Goal: Information Seeking & Learning: Learn about a topic

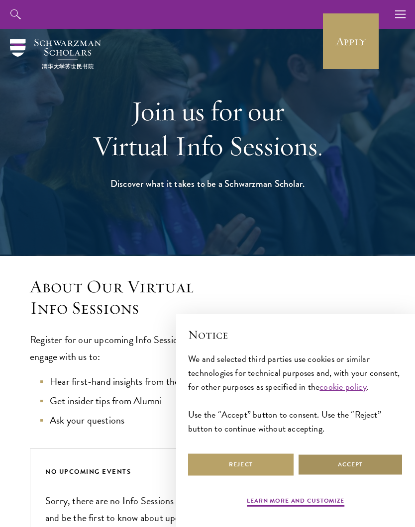
click at [352, 474] on button "Accept" at bounding box center [349, 465] width 105 height 22
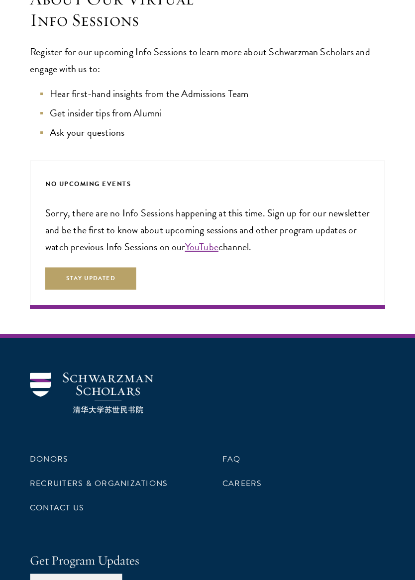
scroll to position [404, 0]
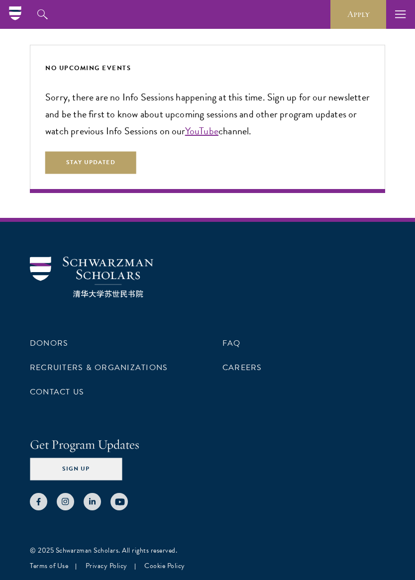
click at [234, 341] on link "FAQ" at bounding box center [231, 343] width 18 height 12
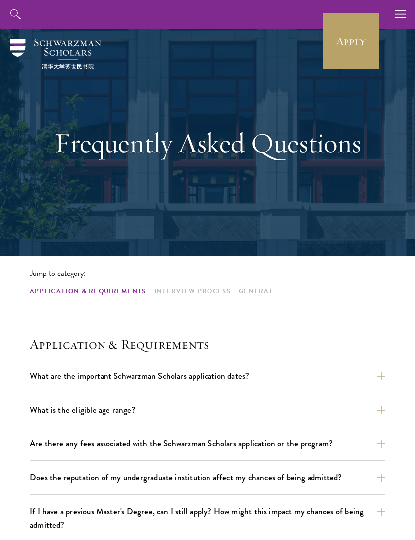
click at [308, 380] on button "What are the important Schwarzman Scholars application dates?" at bounding box center [207, 375] width 355 height 17
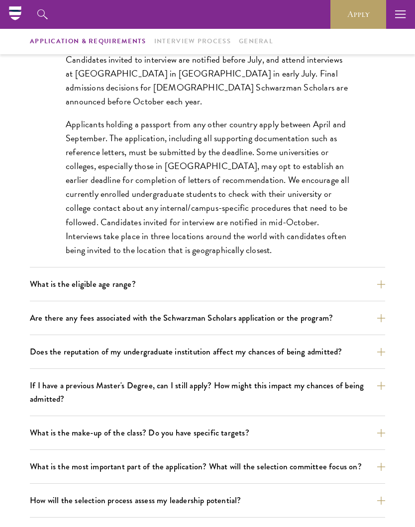
scroll to position [396, 0]
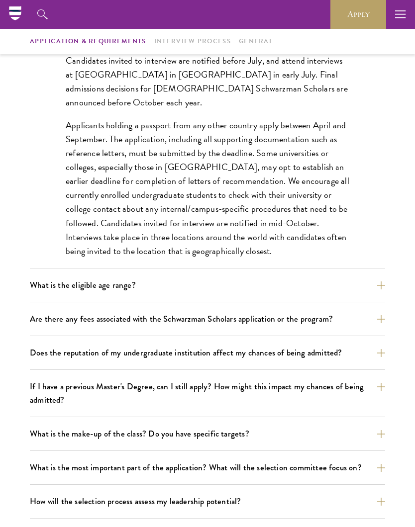
click at [366, 292] on button "What is the eligible age range?" at bounding box center [207, 285] width 355 height 17
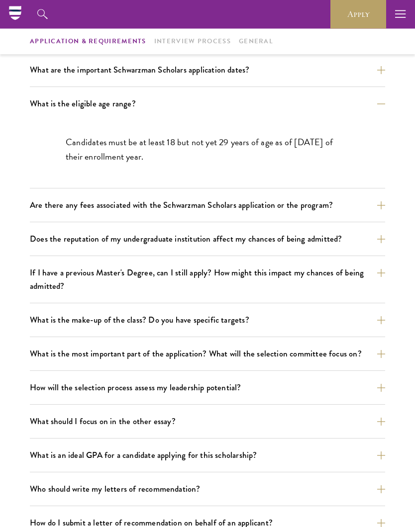
scroll to position [303, 0]
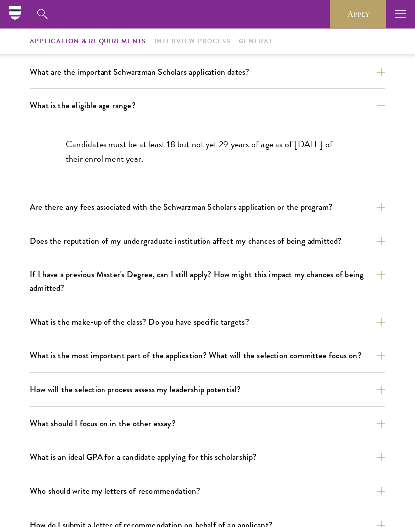
click at [370, 212] on button "Are there any fees associated with the Schwarzman Scholars application or the p…" at bounding box center [207, 207] width 355 height 17
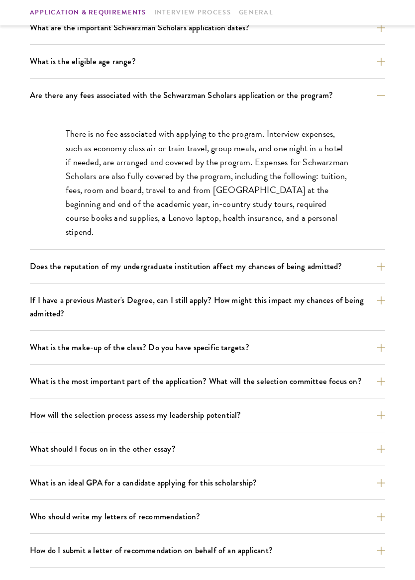
scroll to position [348, 0]
click at [373, 274] on button "Does the reputation of my undergraduate institution affect my chances of being …" at bounding box center [207, 266] width 355 height 17
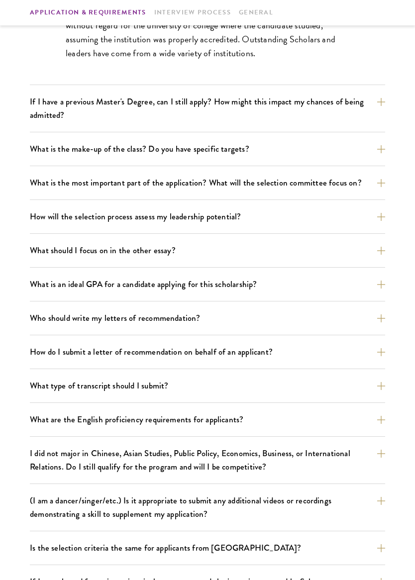
scroll to position [505, 0]
click at [363, 283] on button "What is an ideal GPA for a candidate applying for this scholarship?" at bounding box center [207, 284] width 355 height 17
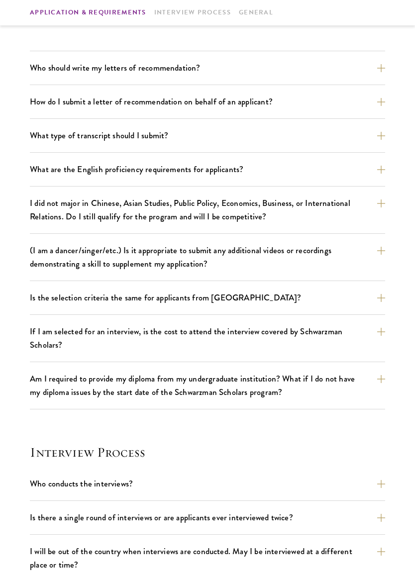
scroll to position [825, 0]
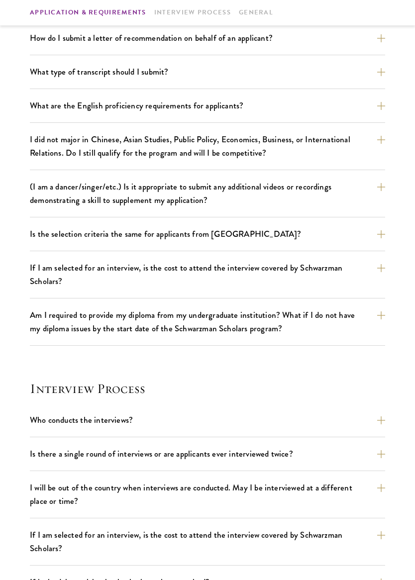
click at [325, 324] on button "Am I required to provide my diploma from my undergraduate institution? What if …" at bounding box center [207, 322] width 355 height 31
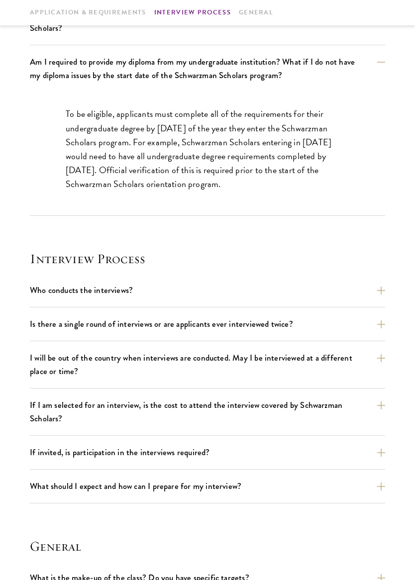
scroll to position [983, 0]
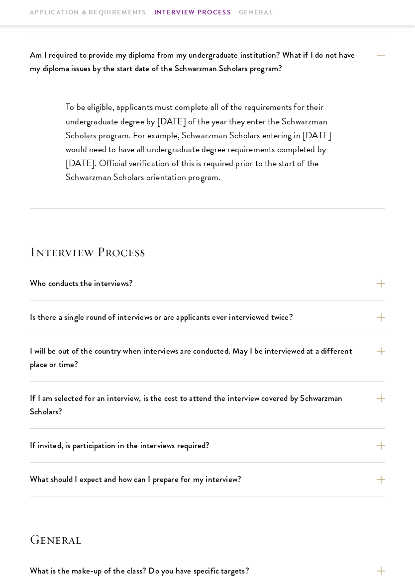
click at [323, 324] on button "Is there a single round of interviews or are applicants ever interviewed twice?" at bounding box center [207, 316] width 355 height 17
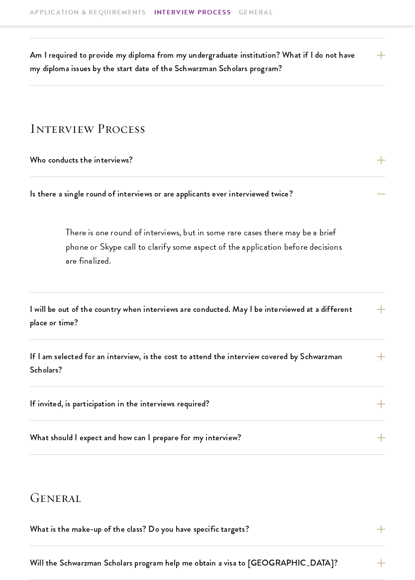
click at [351, 306] on button "I will be out of the country when interviews are conducted. May I be interviewe…" at bounding box center [207, 315] width 355 height 31
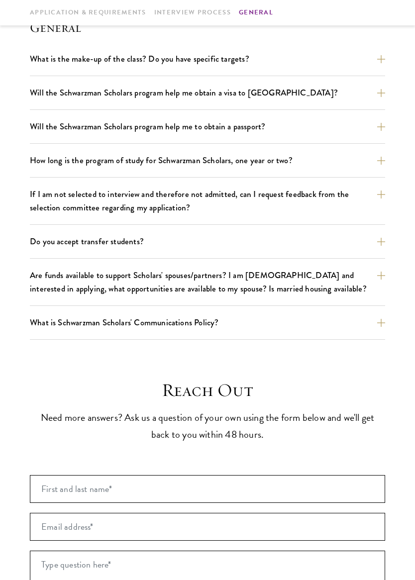
scroll to position [1497, 0]
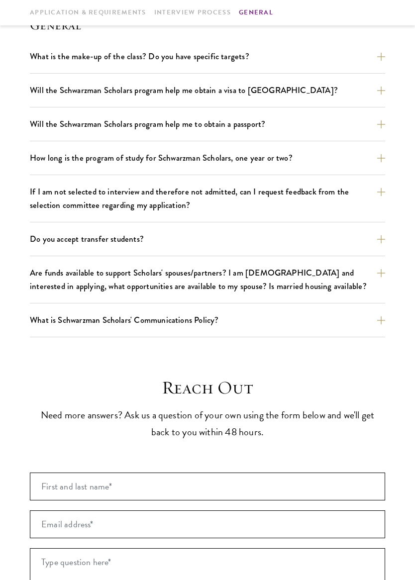
click at [351, 286] on button "Are funds available to support Scholars' spouses/partners? I am [DEMOGRAPHIC_DA…" at bounding box center [207, 279] width 355 height 31
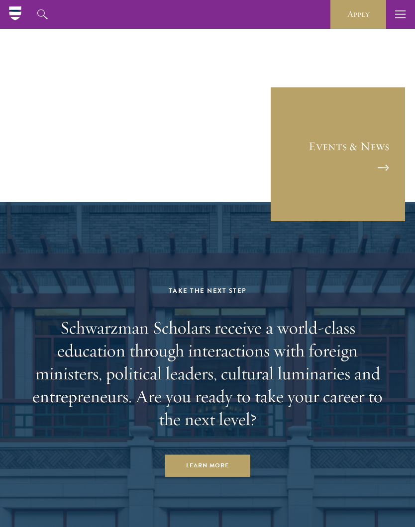
scroll to position [2266, 0]
